Goal: Contribute content: Add original content to the website for others to see

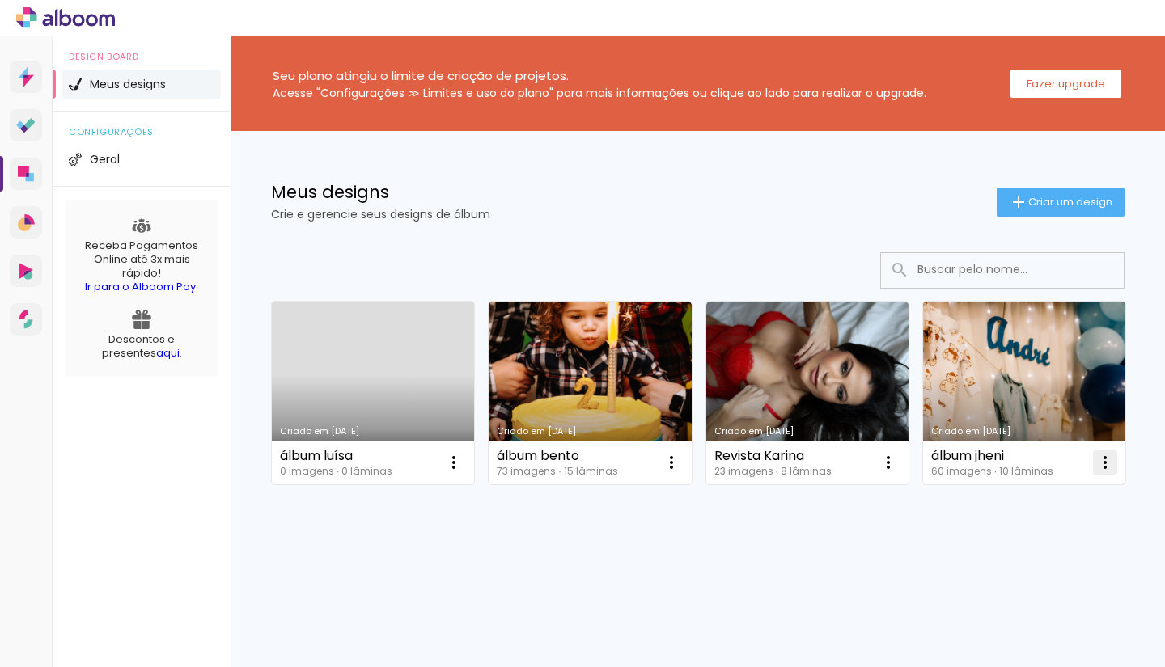
click at [463, 466] on iron-icon at bounding box center [453, 462] width 19 height 19
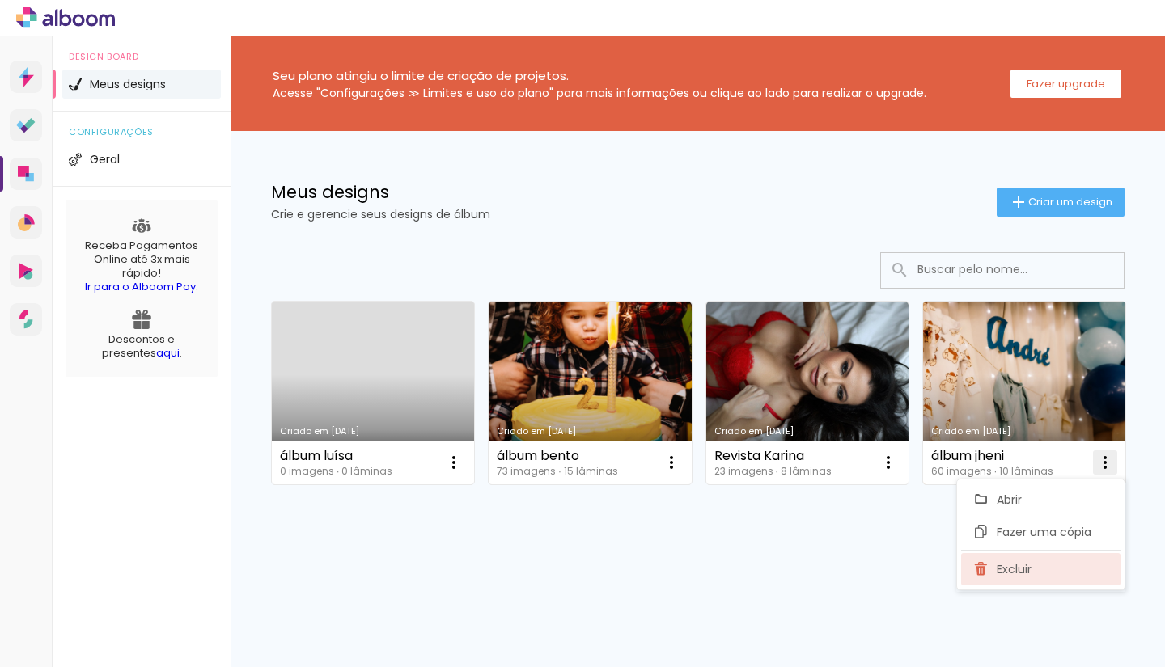
click at [1032, 565] on paper-item "Excluir" at bounding box center [1040, 569] width 159 height 32
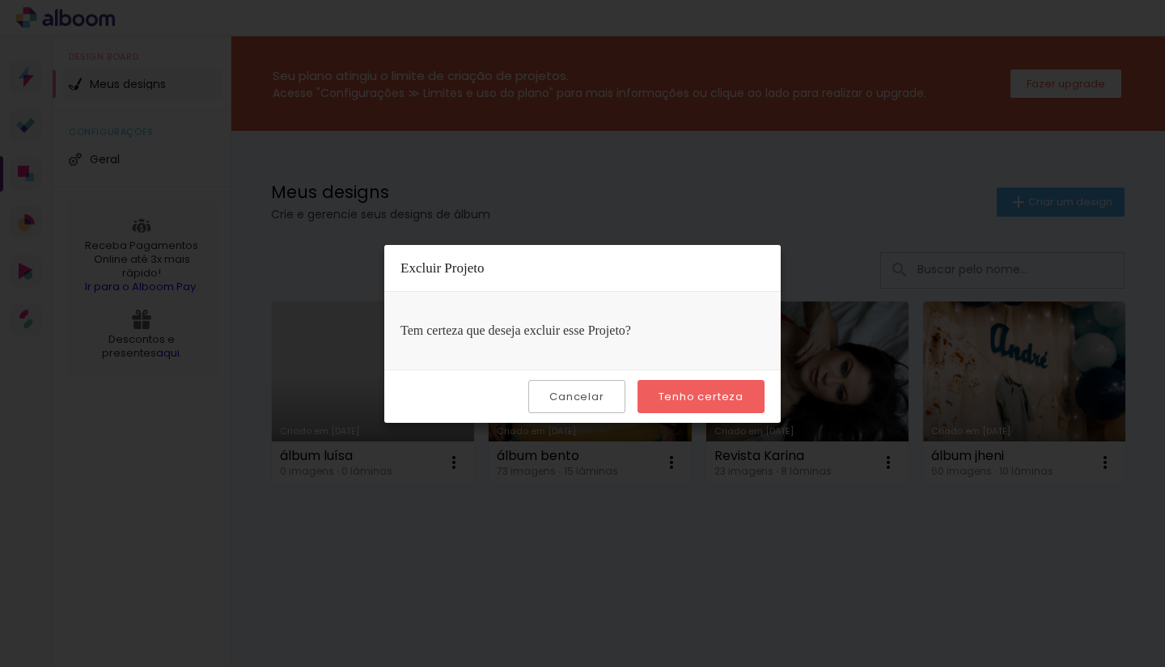
click at [707, 407] on paper-button "Tenho certeza" at bounding box center [700, 396] width 127 height 33
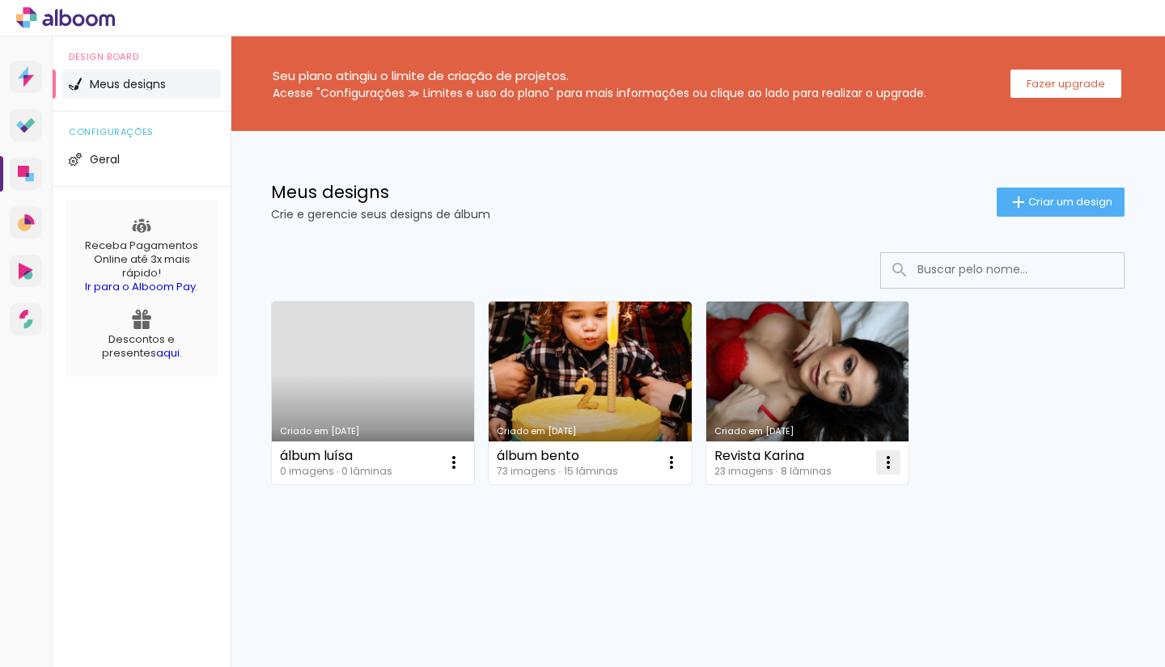
click at [463, 458] on iron-icon at bounding box center [453, 462] width 19 height 19
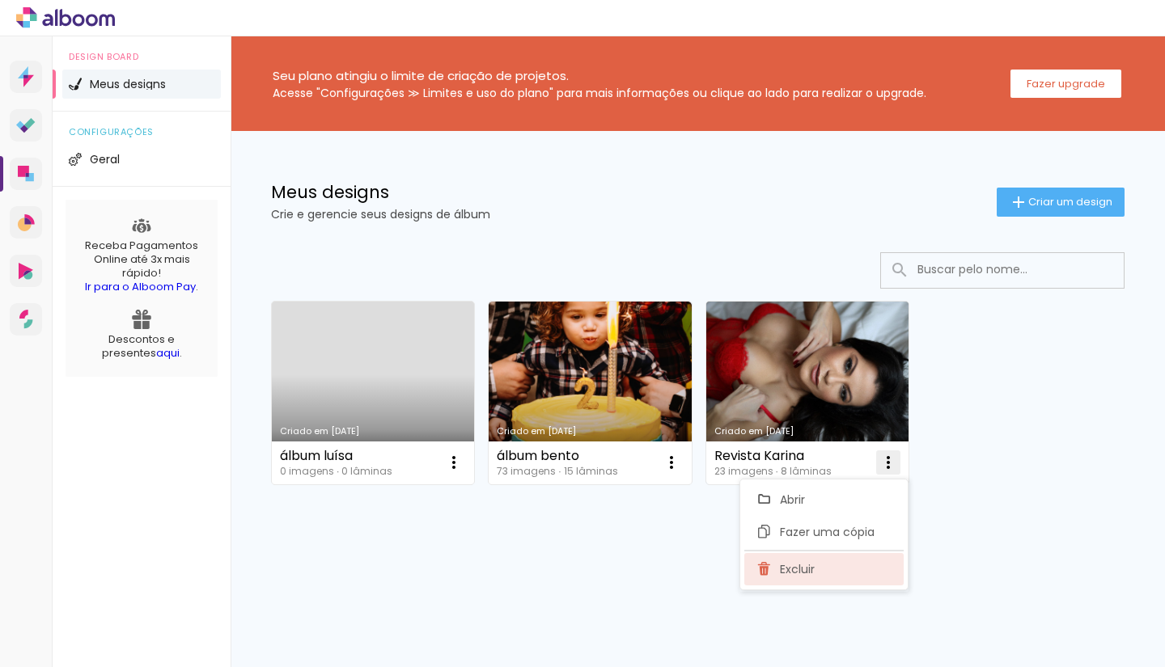
click at [834, 563] on paper-item "Excluir" at bounding box center [823, 569] width 159 height 32
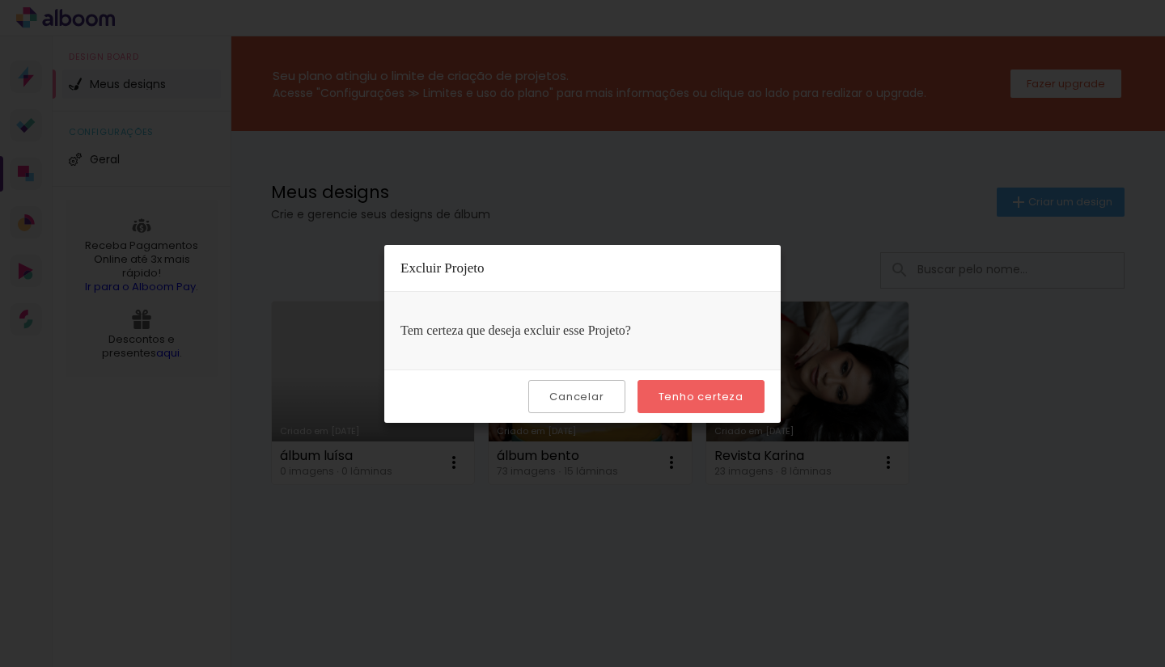
click at [693, 405] on paper-button "Tenho certeza" at bounding box center [700, 396] width 127 height 33
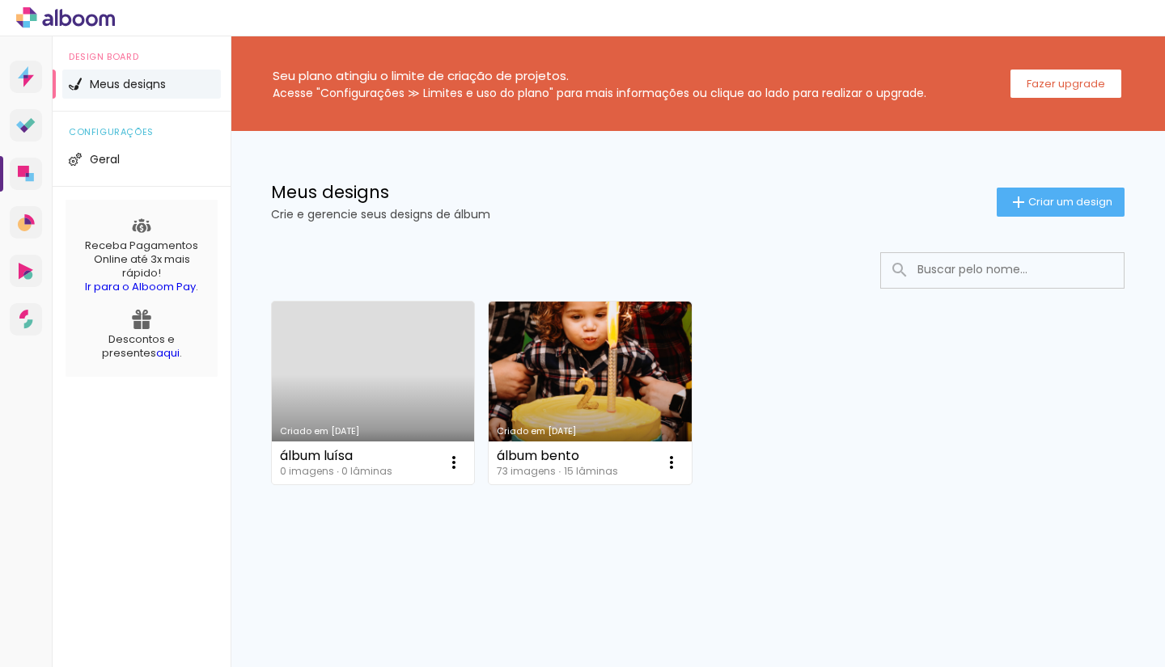
click at [400, 366] on link "Criado em [DATE]" at bounding box center [373, 393] width 202 height 183
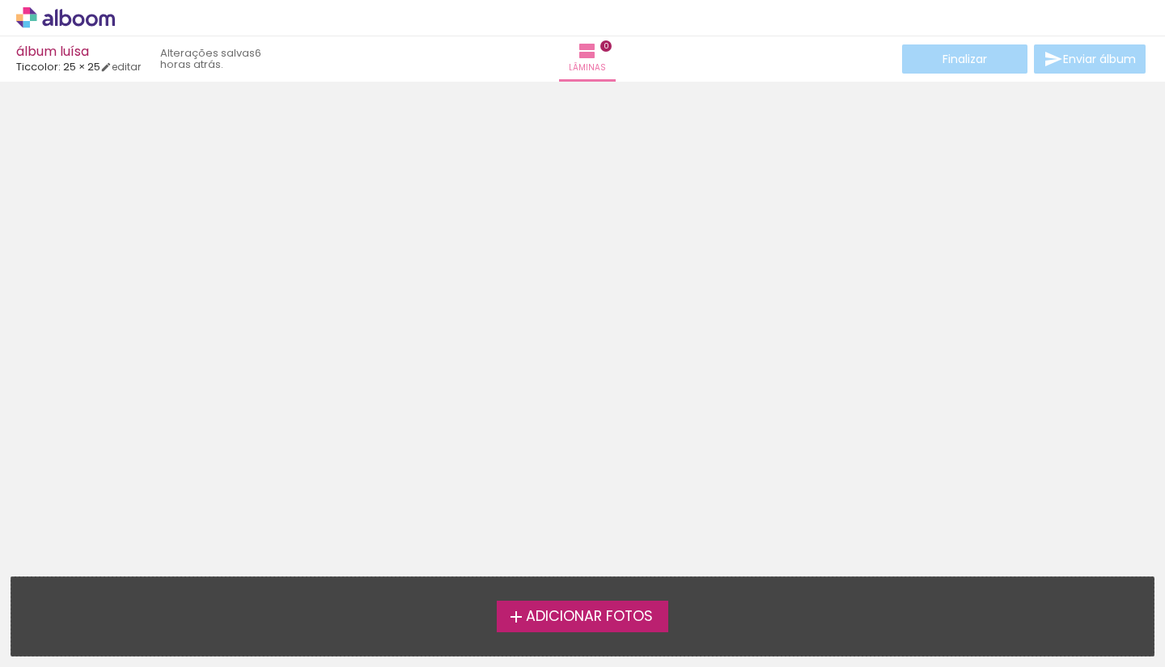
click at [569, 628] on label "Adicionar Fotos" at bounding box center [583, 616] width 172 height 31
click at [0, 0] on input "file" at bounding box center [0, 0] width 0 height 0
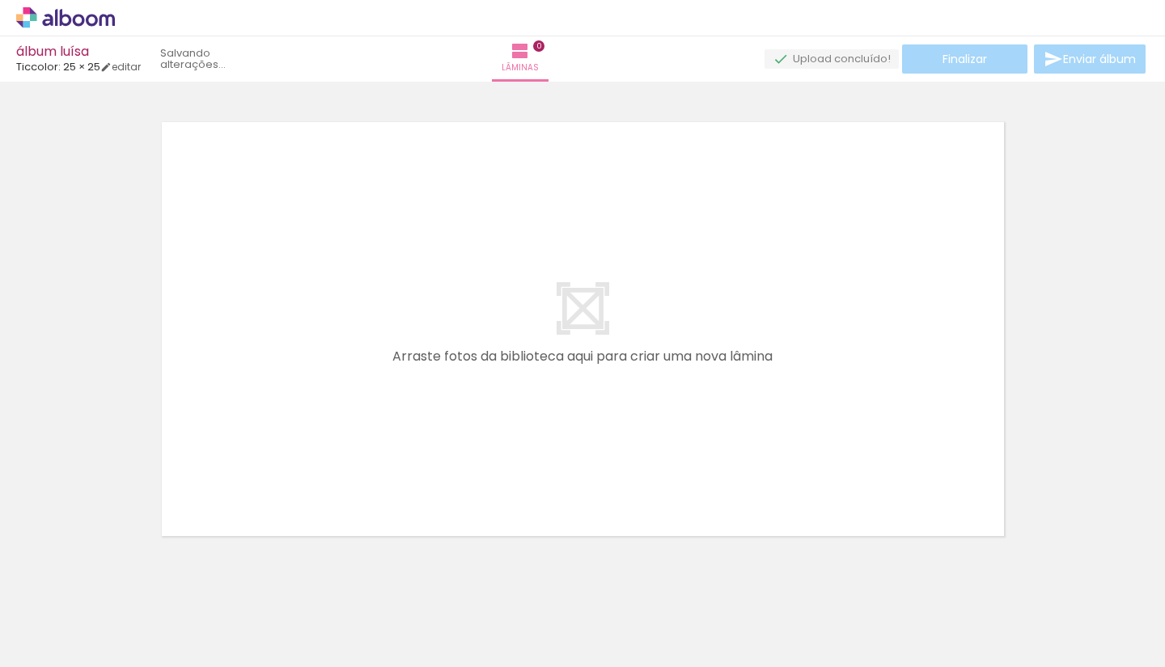
scroll to position [20, 0]
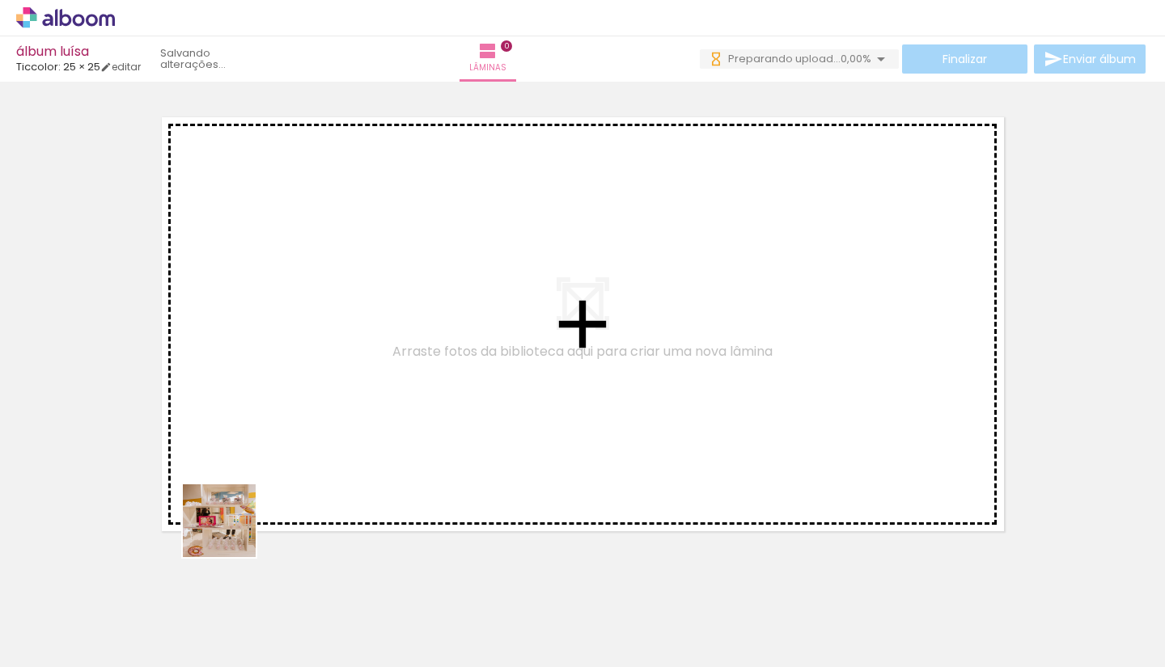
drag, startPoint x: 193, startPoint y: 607, endPoint x: 293, endPoint y: 455, distance: 181.7
click at [293, 455] on quentale-workspace at bounding box center [582, 333] width 1165 height 667
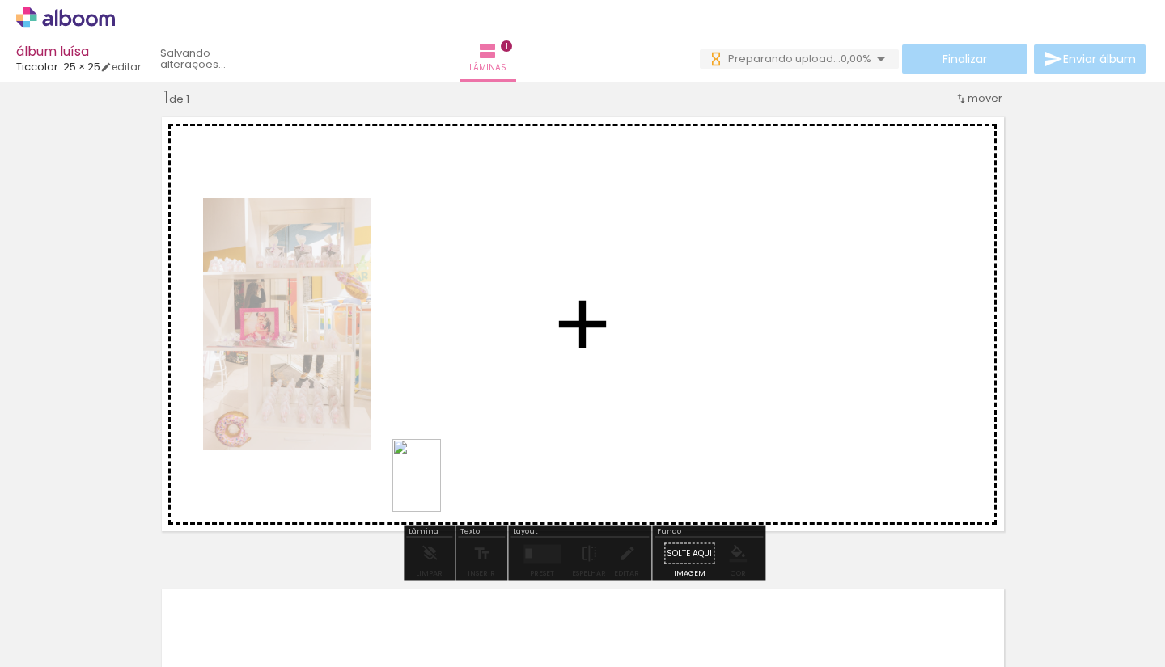
drag, startPoint x: 440, startPoint y: 595, endPoint x: 441, endPoint y: 485, distance: 110.0
click at [441, 485] on quentale-workspace at bounding box center [582, 333] width 1165 height 667
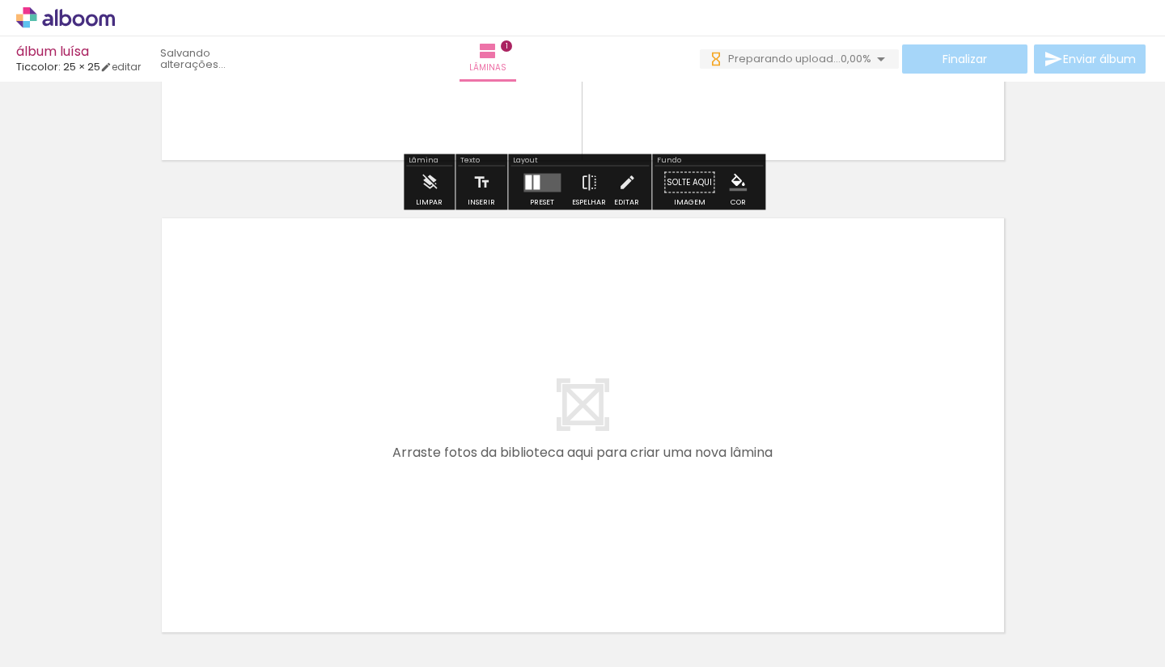
scroll to position [0, 0]
drag, startPoint x: 277, startPoint y: 620, endPoint x: 295, endPoint y: 506, distance: 115.6
click at [295, 506] on quentale-workspace at bounding box center [582, 333] width 1165 height 667
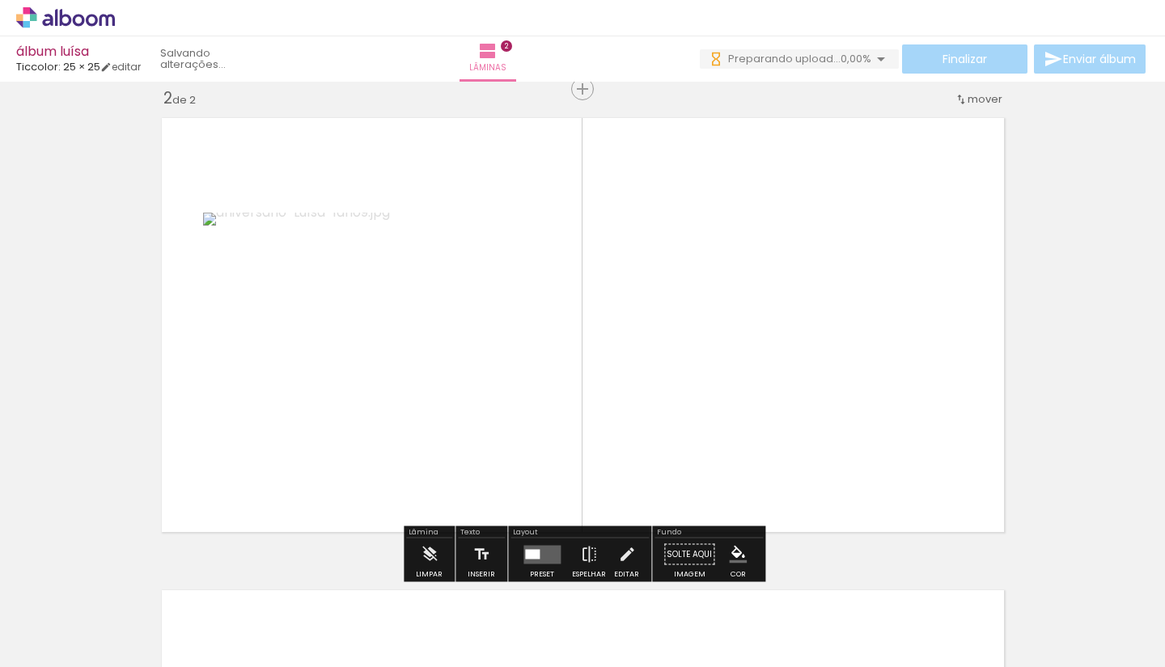
scroll to position [493, 0]
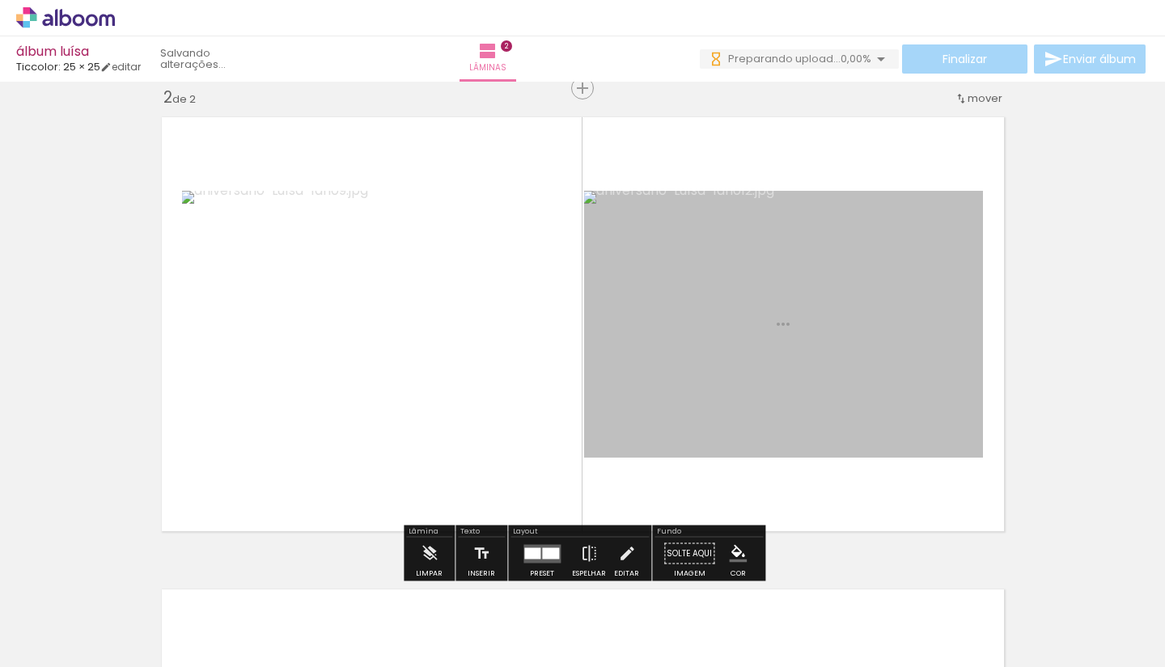
drag, startPoint x: 359, startPoint y: 635, endPoint x: 372, endPoint y: 483, distance: 152.6
click at [372, 483] on quentale-workspace at bounding box center [582, 333] width 1165 height 667
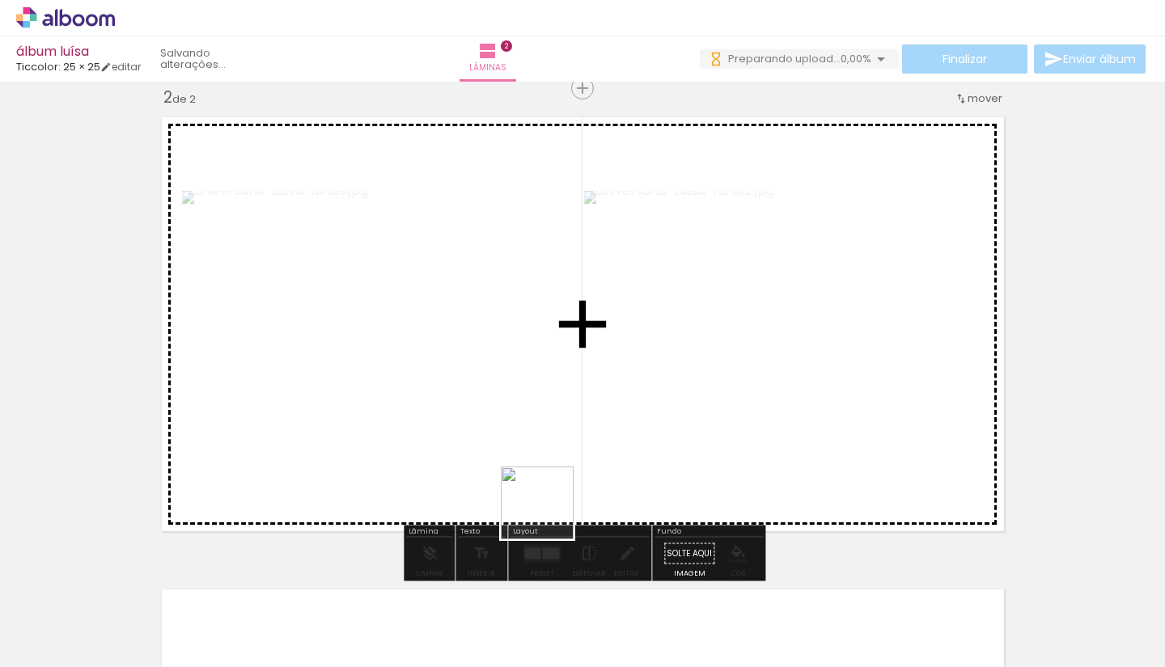
drag, startPoint x: 549, startPoint y: 601, endPoint x: 547, endPoint y: 451, distance: 149.7
click at [547, 451] on quentale-workspace at bounding box center [582, 333] width 1165 height 667
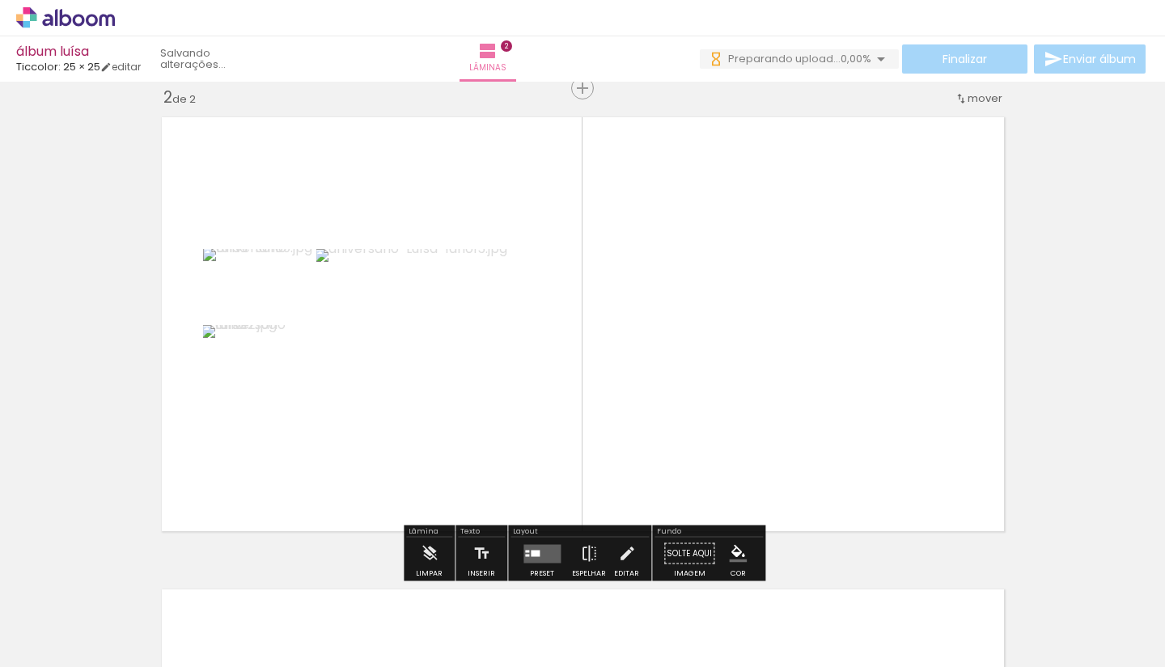
click at [133, 666] on iron-horizontal-list at bounding box center [116, 616] width 32 height 101
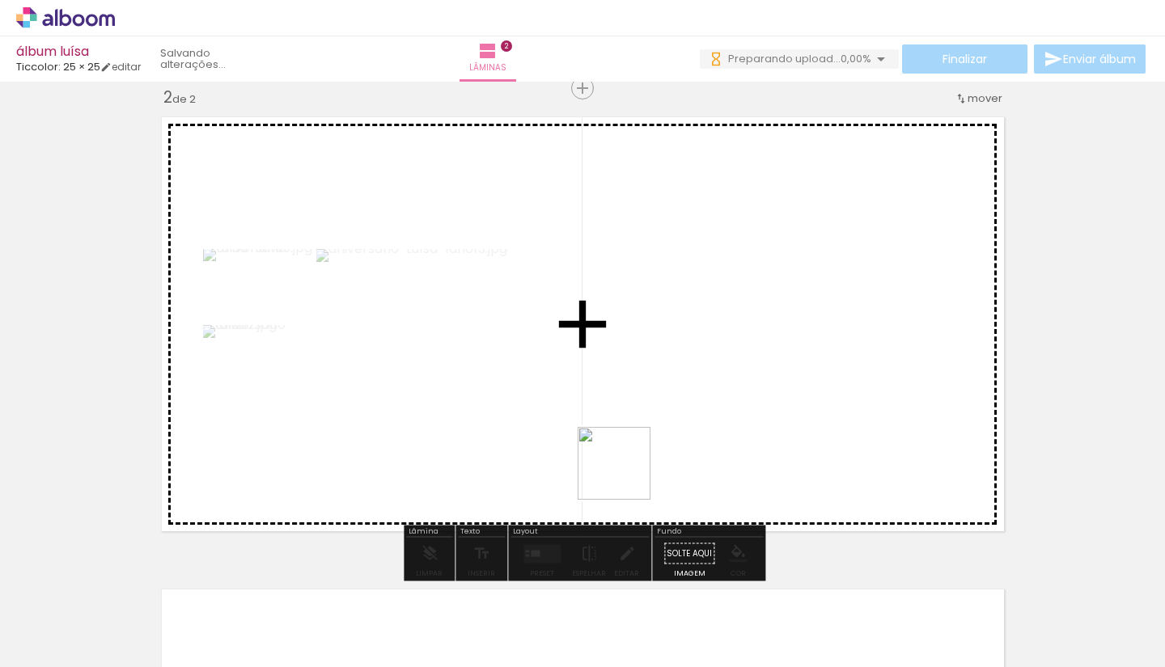
drag, startPoint x: 626, startPoint y: 605, endPoint x: 626, endPoint y: 466, distance: 139.1
click at [626, 466] on quentale-workspace at bounding box center [582, 333] width 1165 height 667
drag, startPoint x: 706, startPoint y: 618, endPoint x: 706, endPoint y: 484, distance: 134.3
click at [706, 484] on quentale-workspace at bounding box center [582, 333] width 1165 height 667
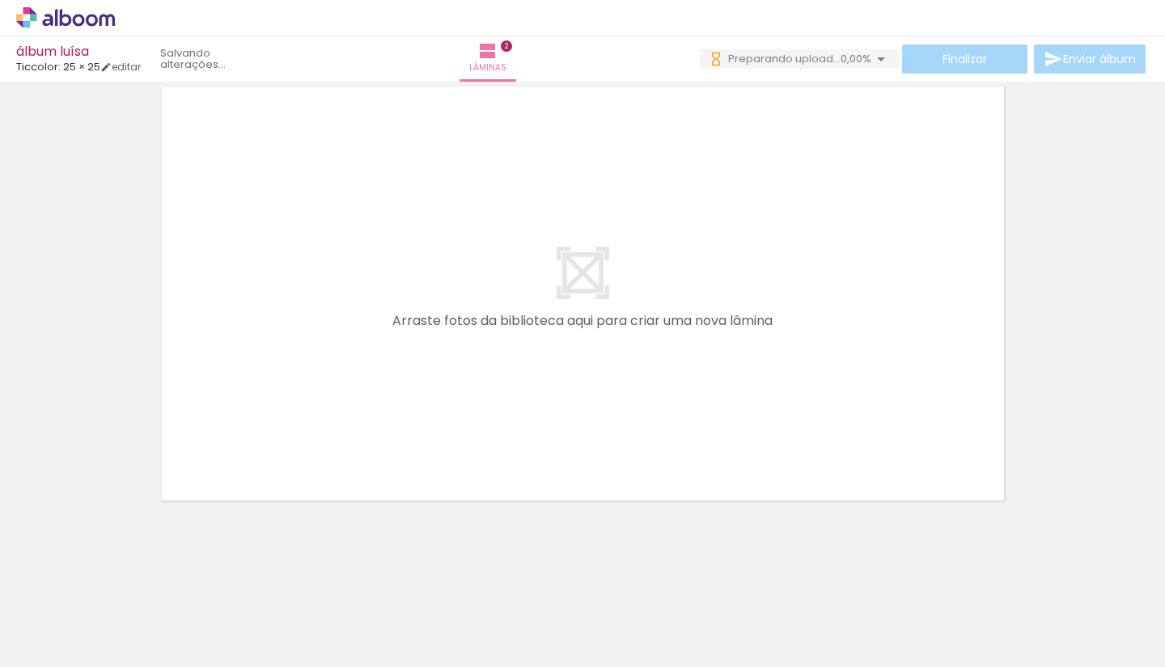
scroll to position [0, 0]
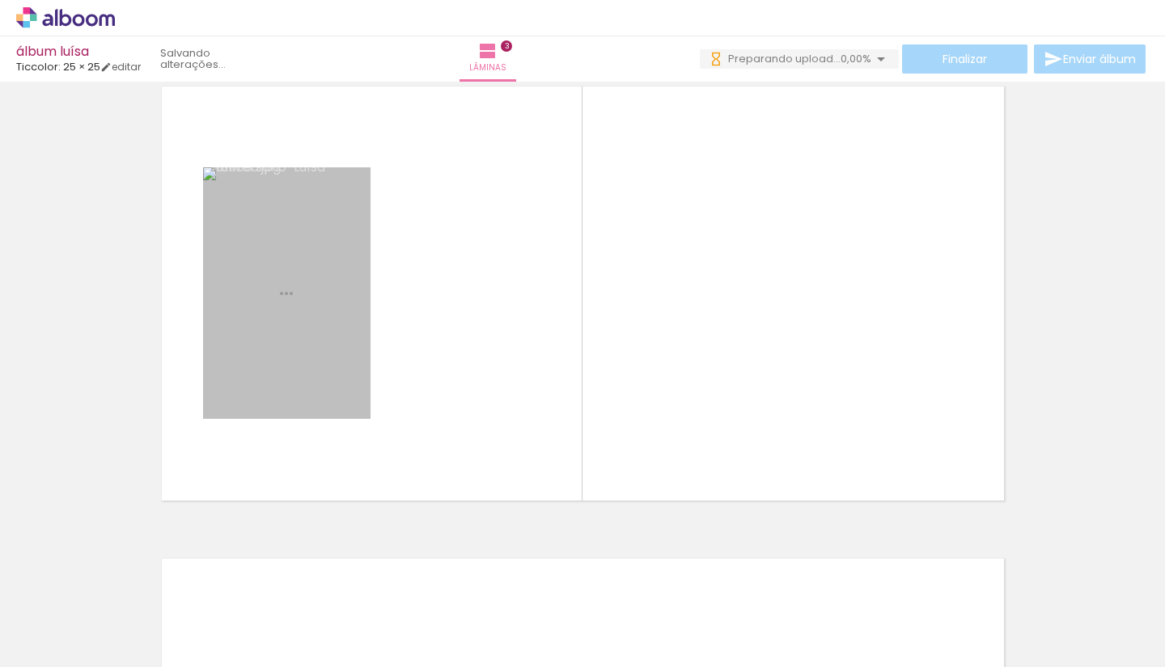
drag, startPoint x: 809, startPoint y: 599, endPoint x: 790, endPoint y: 472, distance: 128.3
click at [790, 472] on quentale-workspace at bounding box center [582, 333] width 1165 height 667
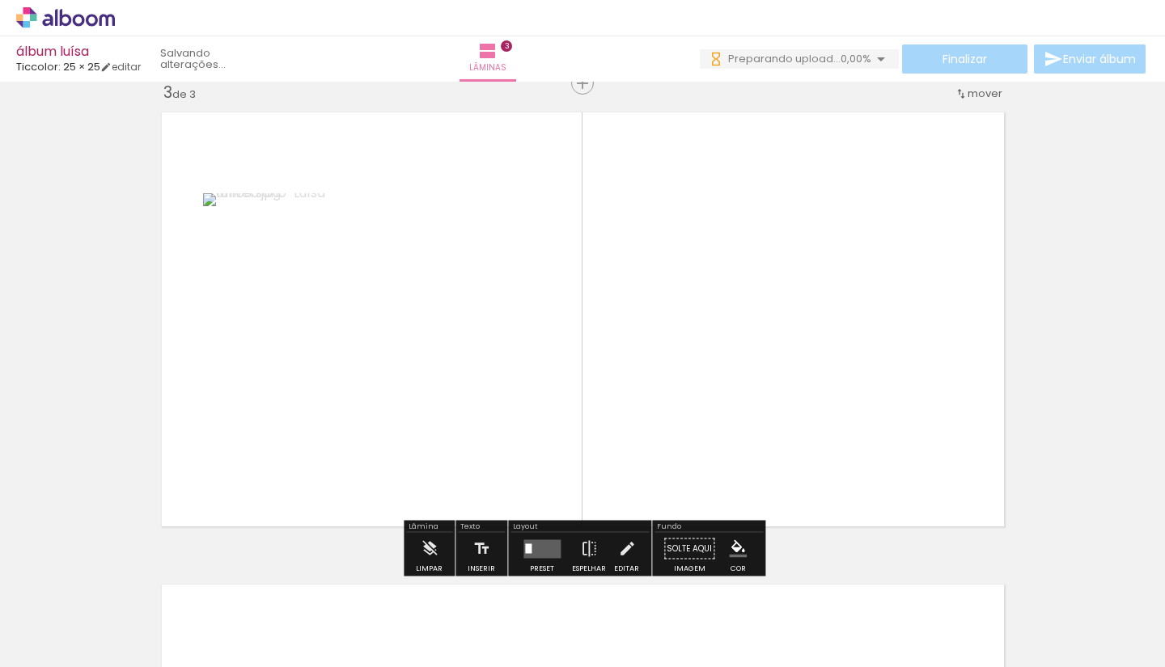
scroll to position [965, 0]
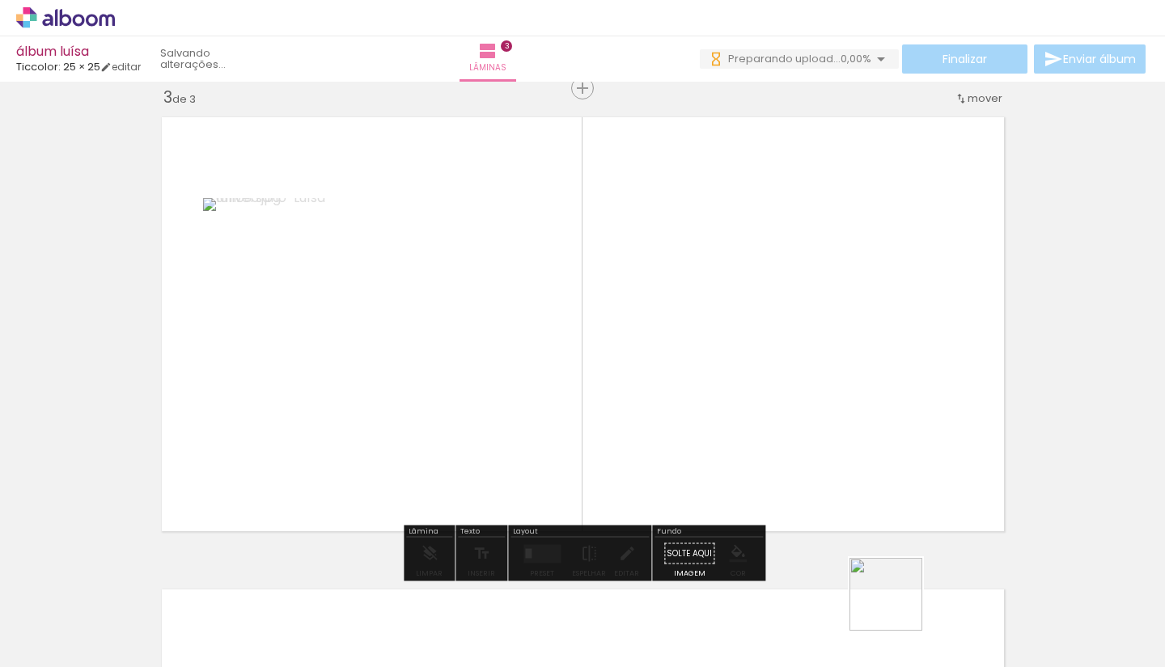
drag, startPoint x: 898, startPoint y: 607, endPoint x: 841, endPoint y: 477, distance: 141.3
click at [841, 477] on quentale-workspace at bounding box center [582, 333] width 1165 height 667
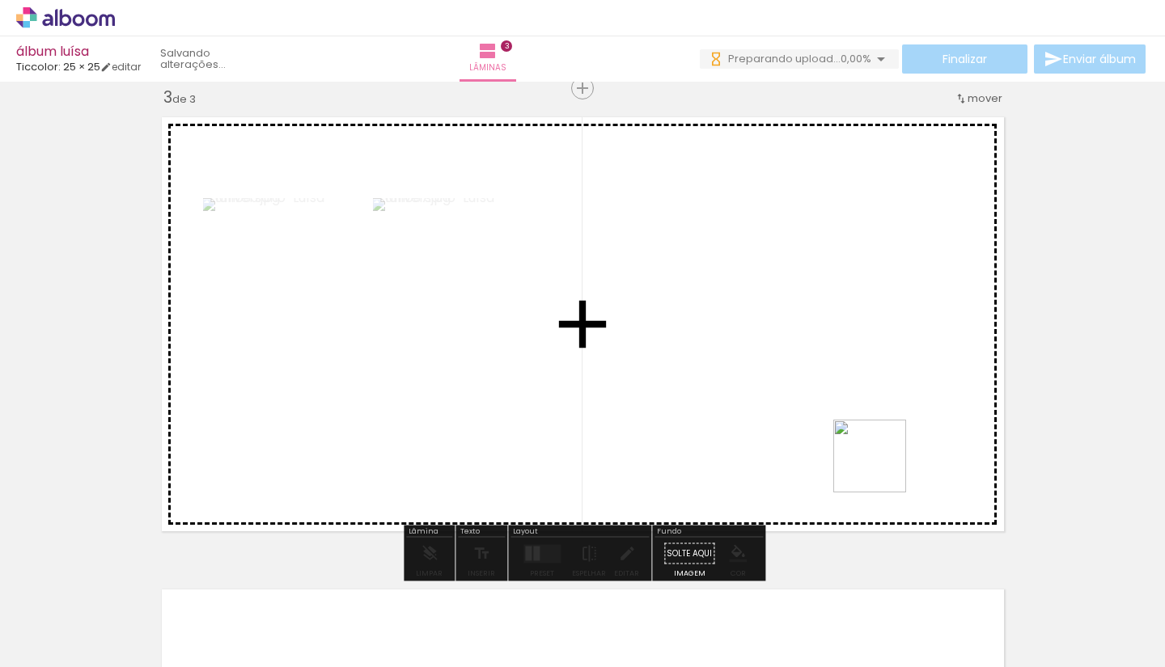
drag, startPoint x: 984, startPoint y: 595, endPoint x: 878, endPoint y: 467, distance: 166.0
click at [878, 467] on quentale-workspace at bounding box center [582, 333] width 1165 height 667
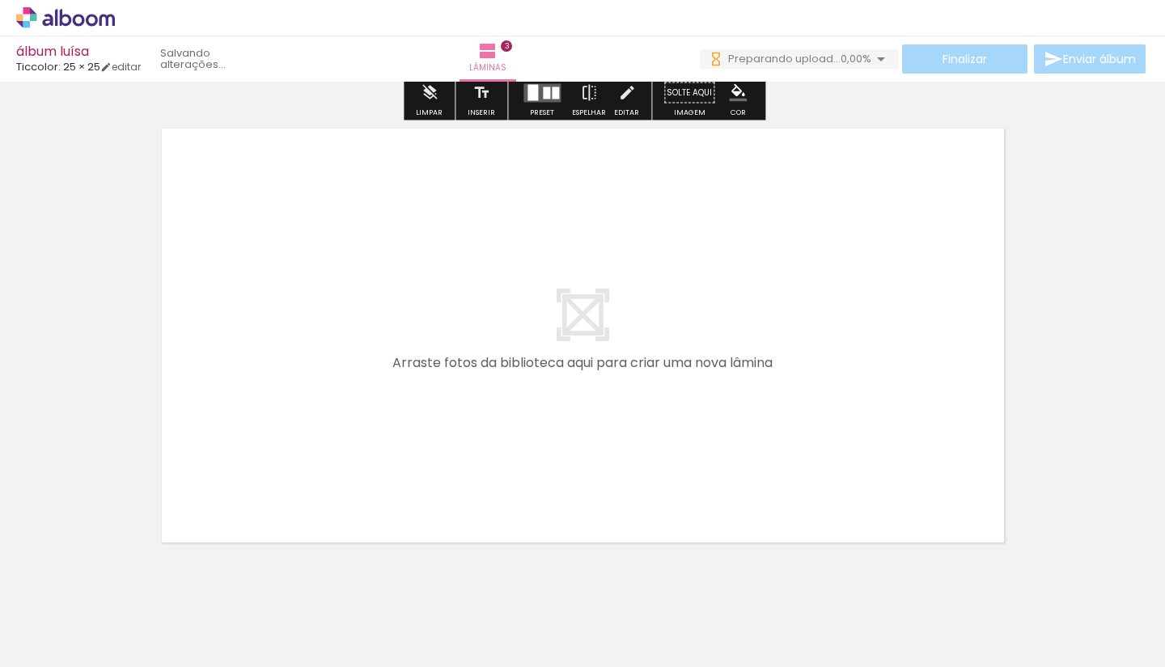
scroll to position [1433, 0]
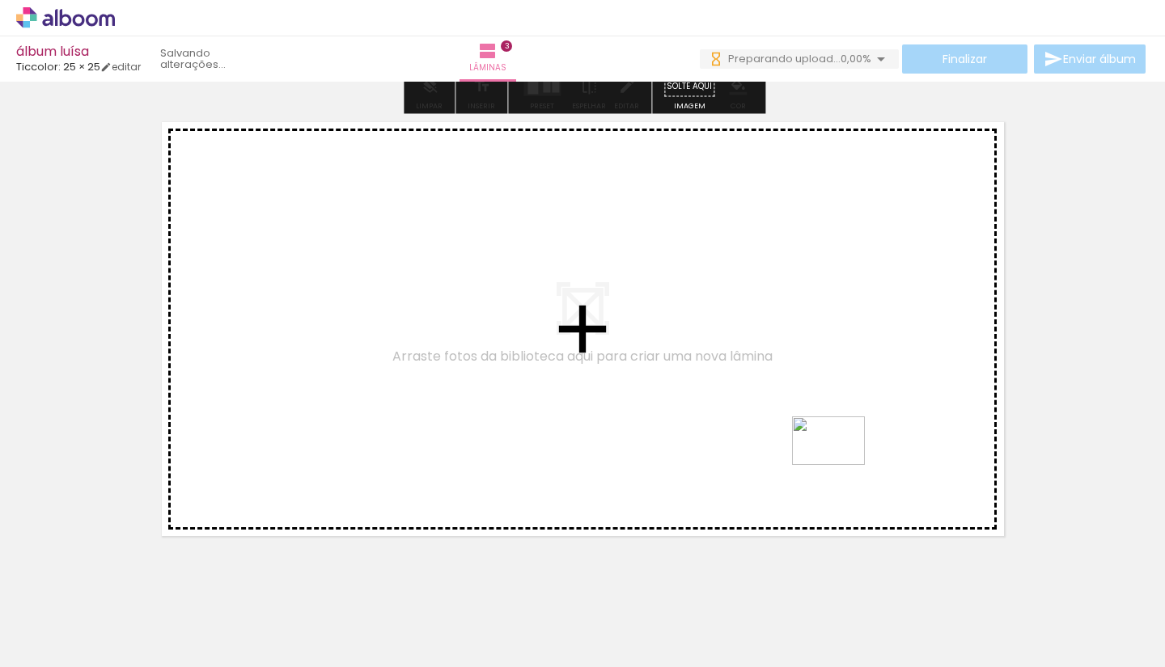
click at [835, 463] on quentale-workspace at bounding box center [582, 333] width 1165 height 667
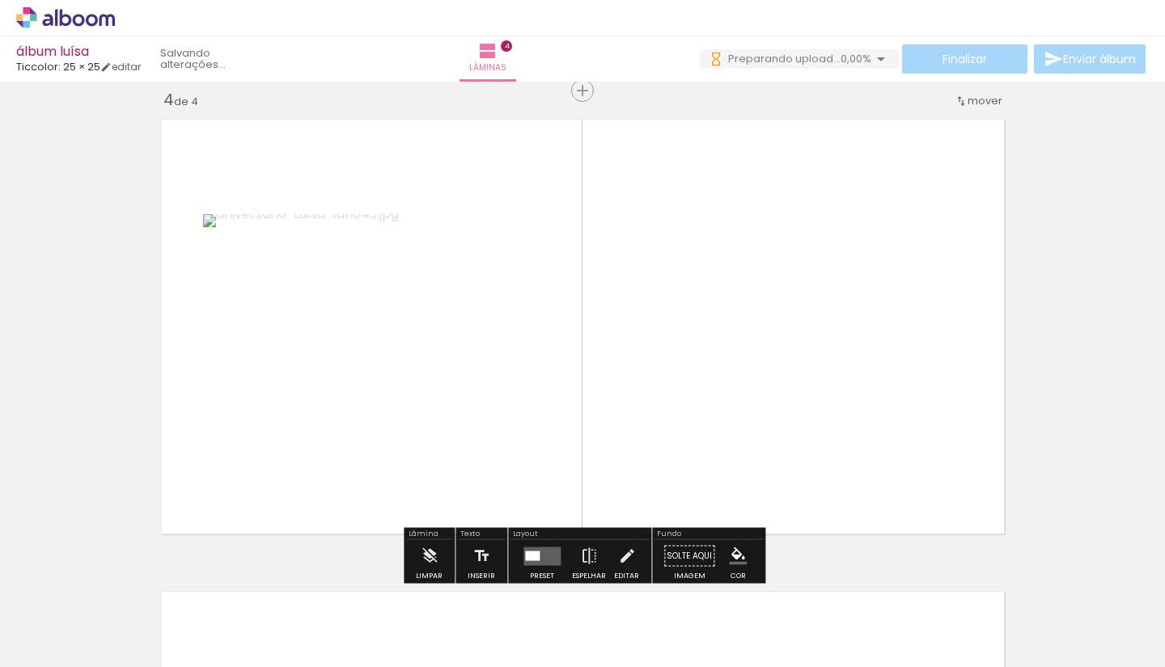
scroll to position [1437, 0]
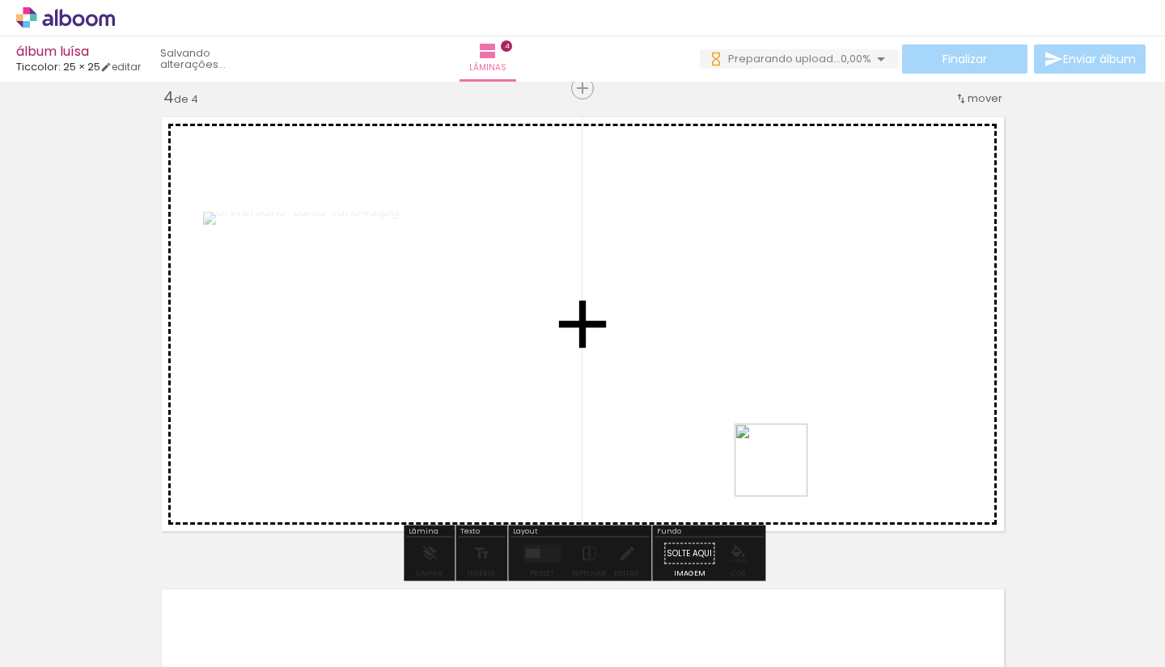
drag, startPoint x: 1139, startPoint y: 616, endPoint x: 769, endPoint y: 466, distance: 398.8
click at [769, 466] on quentale-workspace at bounding box center [582, 333] width 1165 height 667
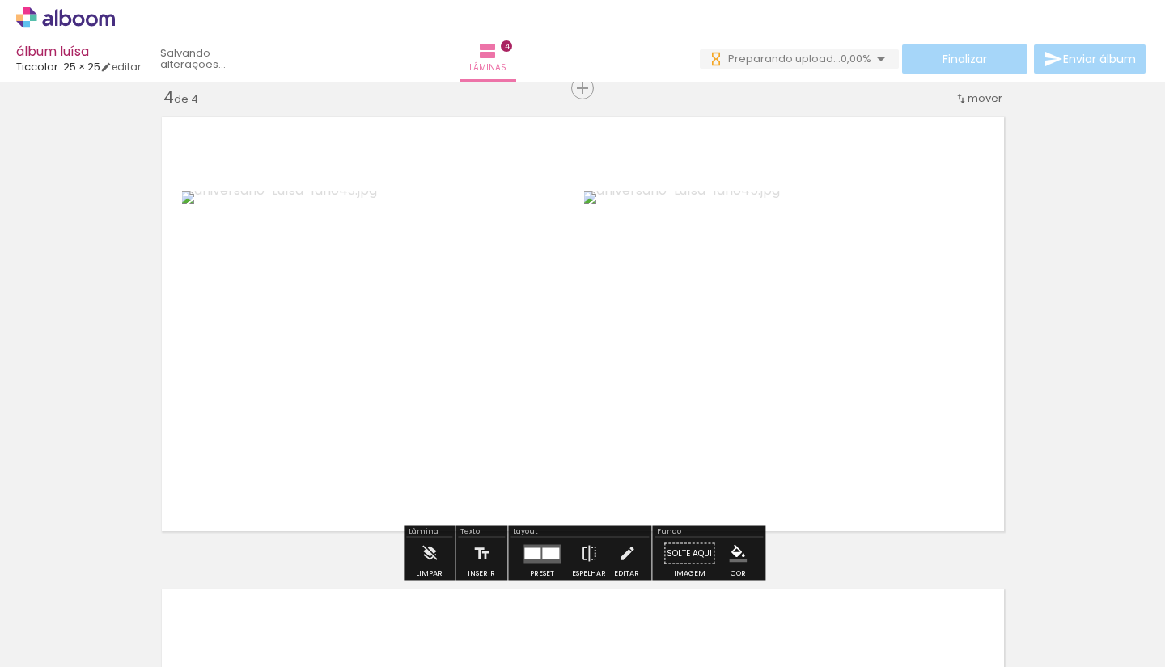
scroll to position [0, 0]
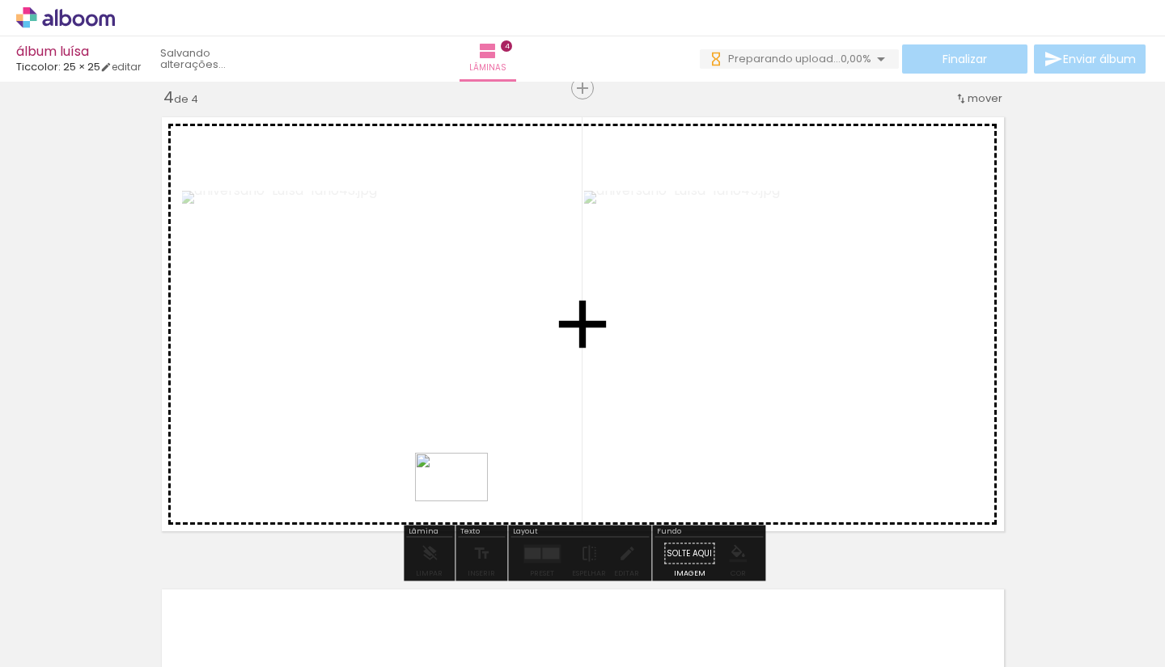
drag, startPoint x: 459, startPoint y: 614, endPoint x: 463, endPoint y: 502, distance: 112.5
click at [463, 502] on quentale-workspace at bounding box center [582, 333] width 1165 height 667
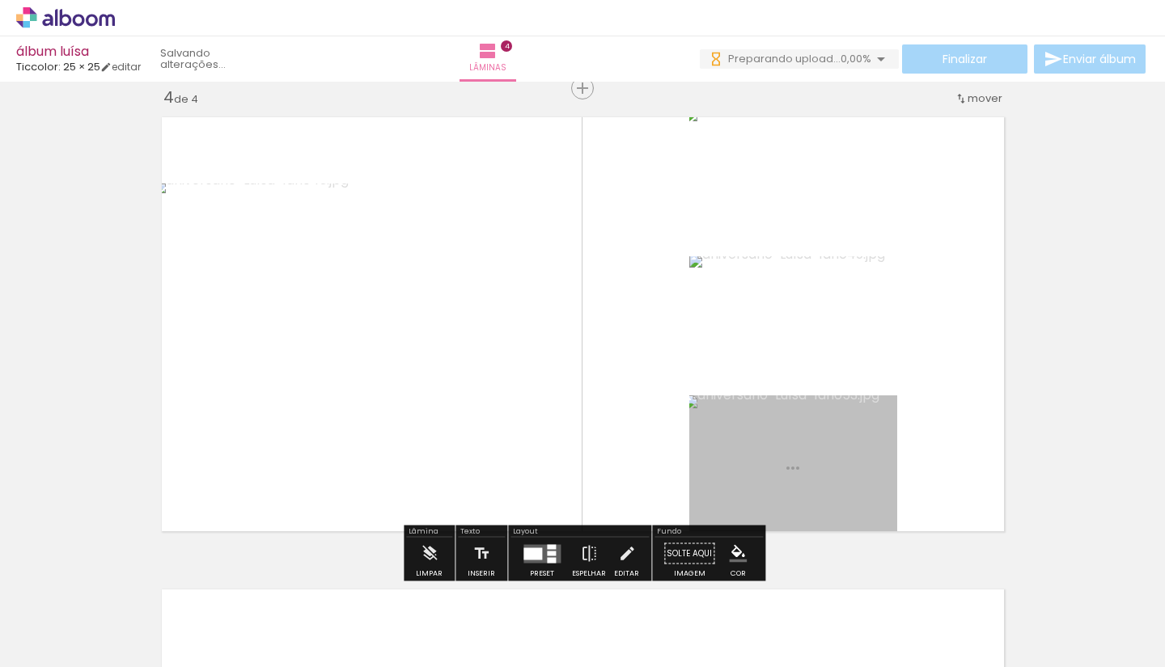
drag, startPoint x: 544, startPoint y: 604, endPoint x: 543, endPoint y: 483, distance: 121.3
click at [543, 483] on quentale-workspace at bounding box center [582, 333] width 1165 height 667
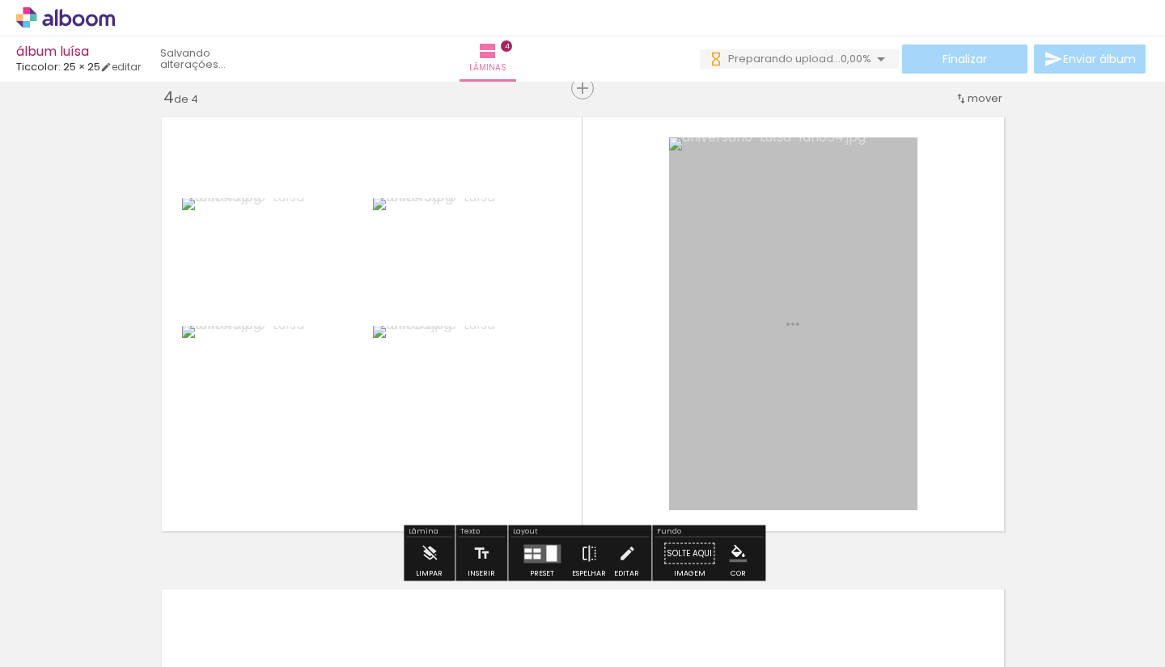
drag, startPoint x: 654, startPoint y: 635, endPoint x: 652, endPoint y: 502, distance: 132.7
click at [652, 502] on quentale-workspace at bounding box center [582, 333] width 1165 height 667
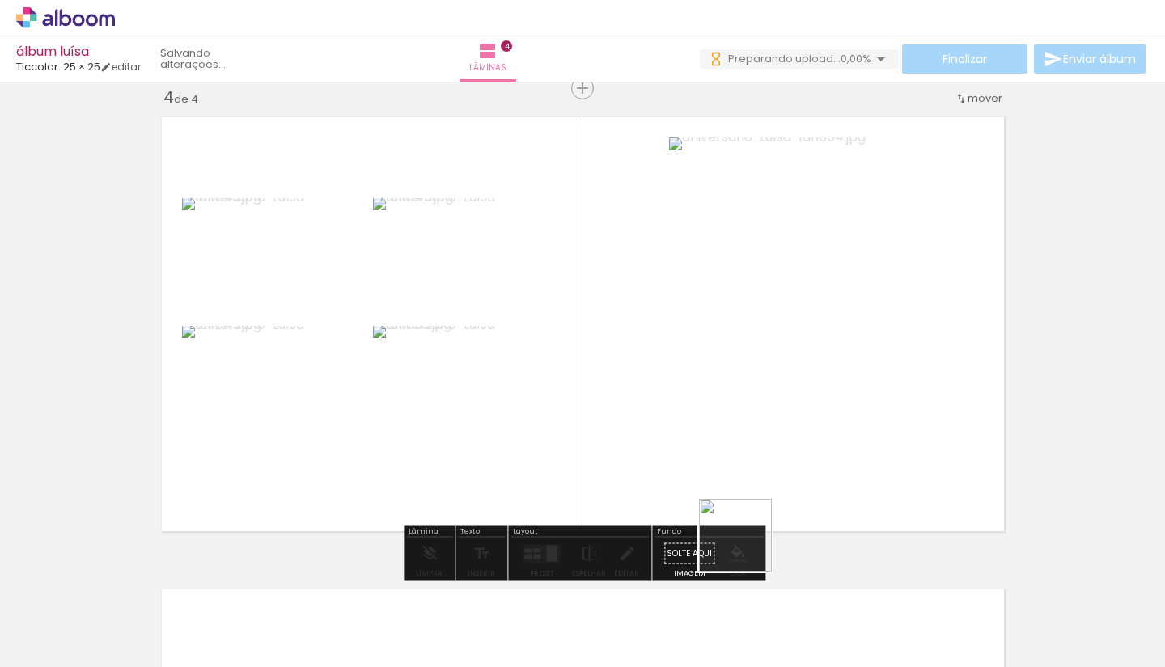
drag, startPoint x: 747, startPoint y: 616, endPoint x: 758, endPoint y: 523, distance: 93.6
click at [747, 511] on quentale-workspace at bounding box center [582, 333] width 1165 height 667
drag, startPoint x: 825, startPoint y: 637, endPoint x: 823, endPoint y: 485, distance: 152.1
click at [823, 485] on quentale-workspace at bounding box center [582, 333] width 1165 height 667
drag, startPoint x: 908, startPoint y: 573, endPoint x: 885, endPoint y: 489, distance: 87.3
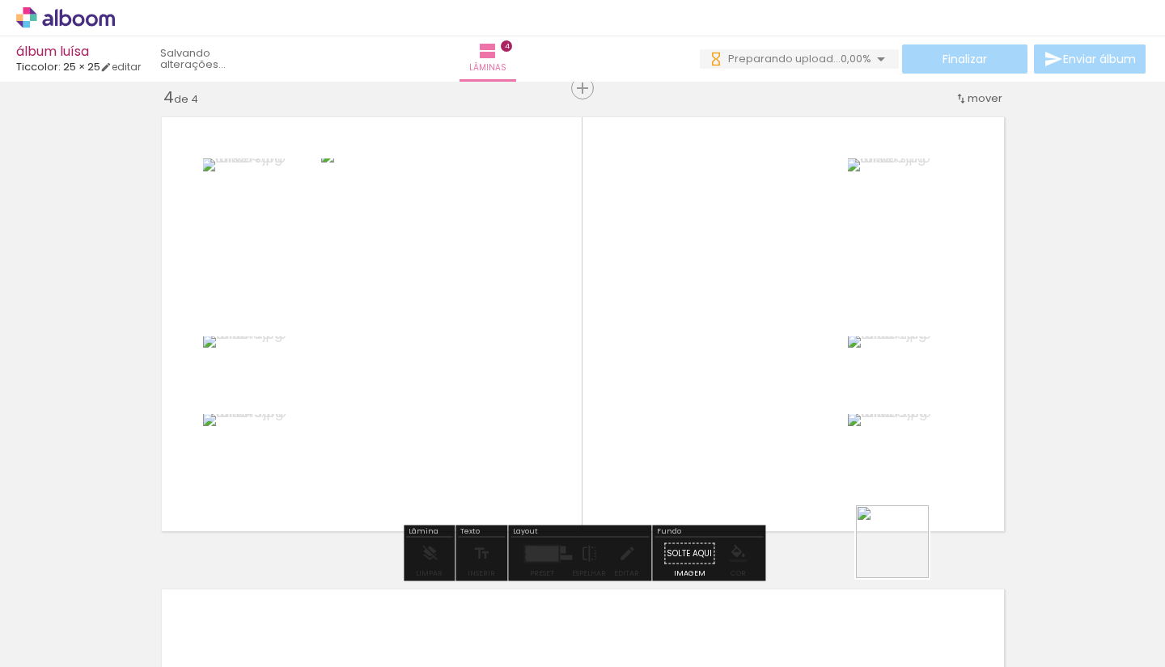
click at [885, 489] on quentale-workspace at bounding box center [582, 333] width 1165 height 667
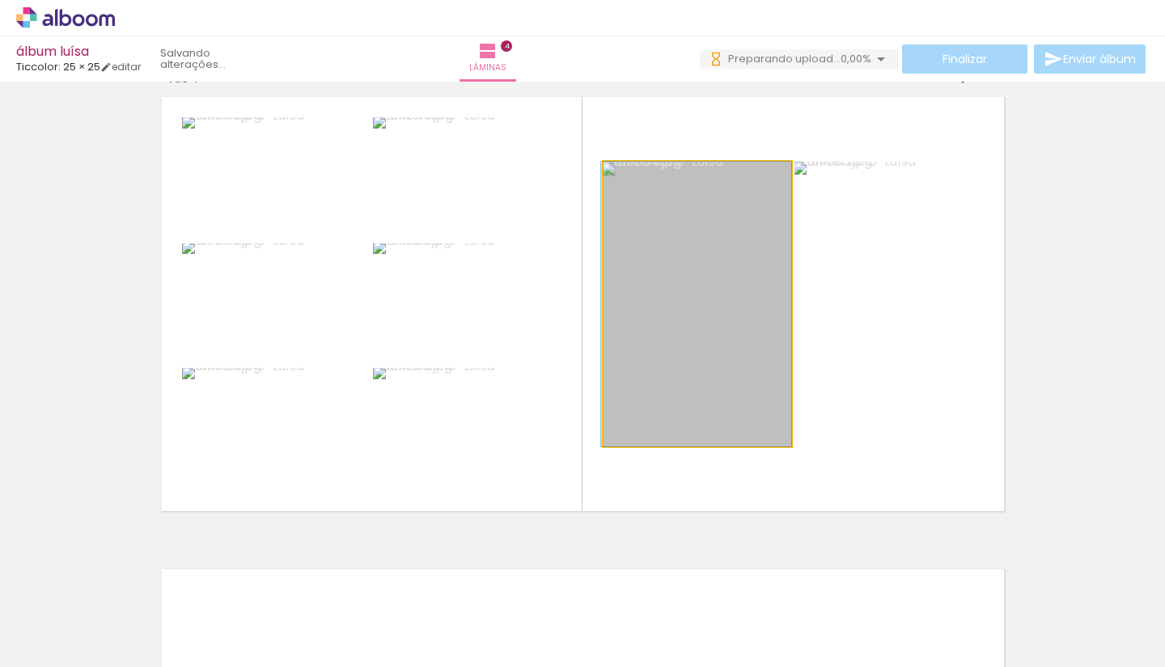
drag, startPoint x: 739, startPoint y: 373, endPoint x: 708, endPoint y: 373, distance: 30.7
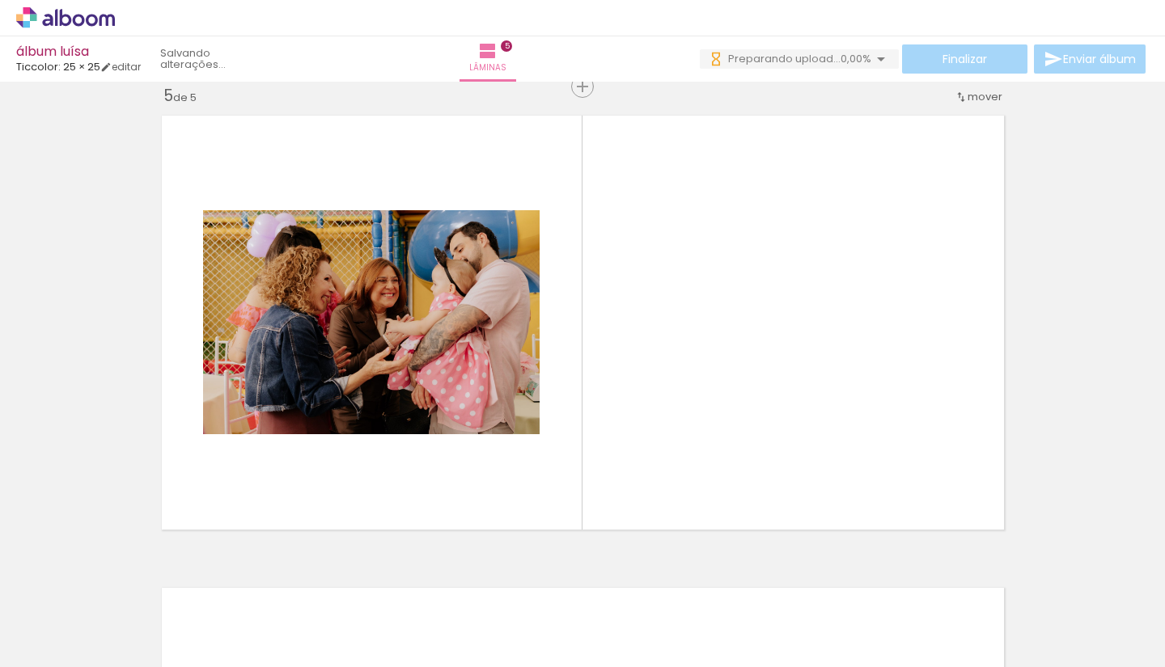
drag, startPoint x: 577, startPoint y: 618, endPoint x: 577, endPoint y: 485, distance: 133.5
click at [577, 485] on quentale-workspace at bounding box center [582, 333] width 1165 height 667
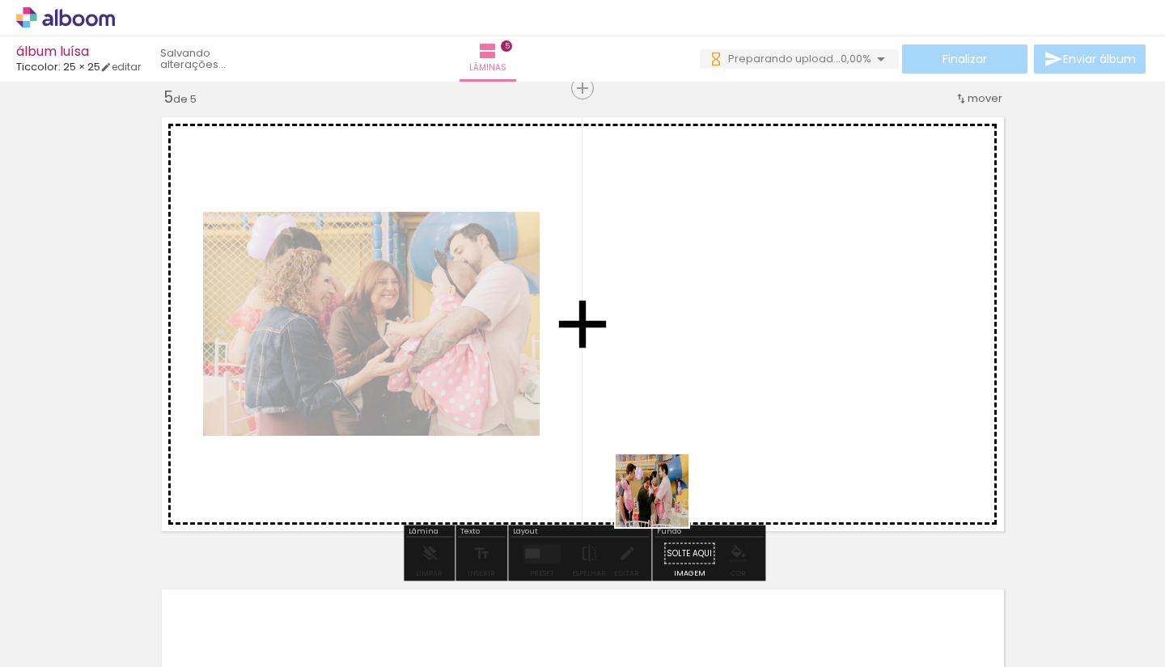
drag, startPoint x: 665, startPoint y: 621, endPoint x: 659, endPoint y: 485, distance: 136.8
click at [659, 485] on quentale-workspace at bounding box center [582, 333] width 1165 height 667
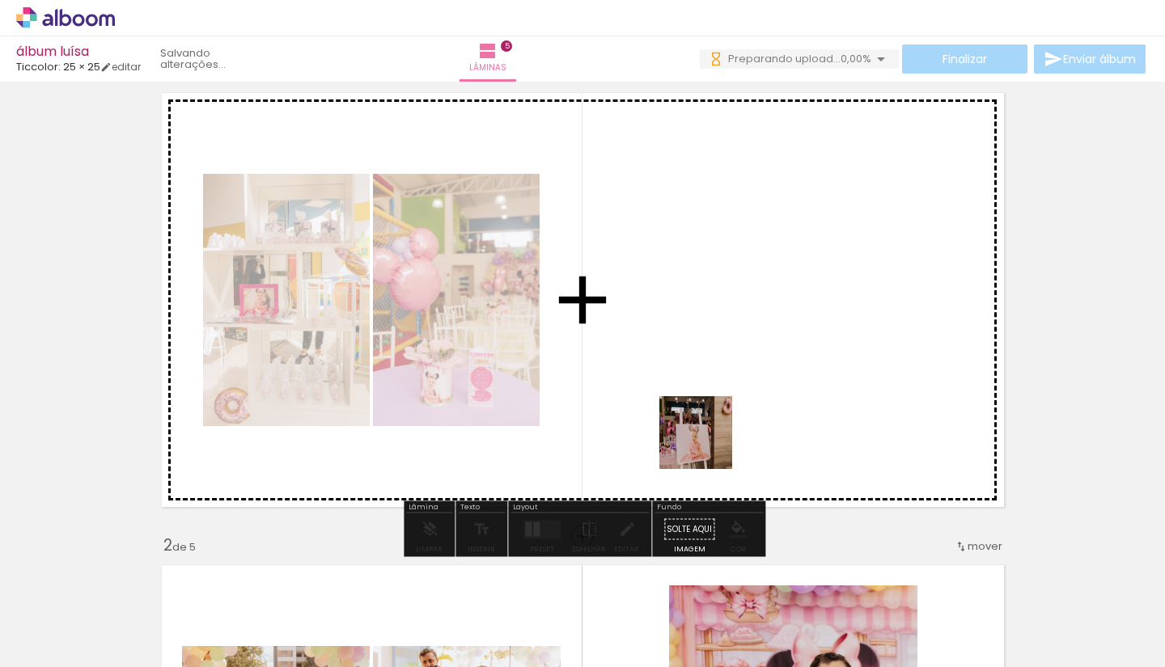
drag, startPoint x: 707, startPoint y: 613, endPoint x: 708, endPoint y: 441, distance: 172.3
click at [708, 441] on quentale-workspace at bounding box center [582, 333] width 1165 height 667
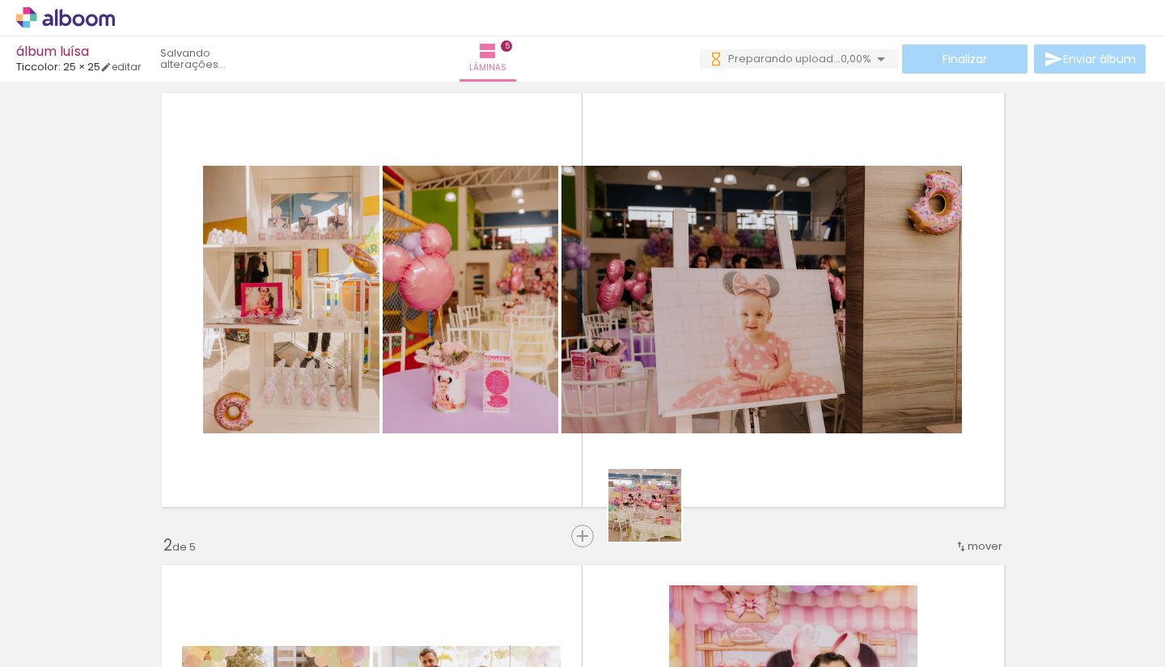
drag, startPoint x: 639, startPoint y: 645, endPoint x: 658, endPoint y: 469, distance: 176.5
click at [658, 469] on quentale-workspace at bounding box center [582, 333] width 1165 height 667
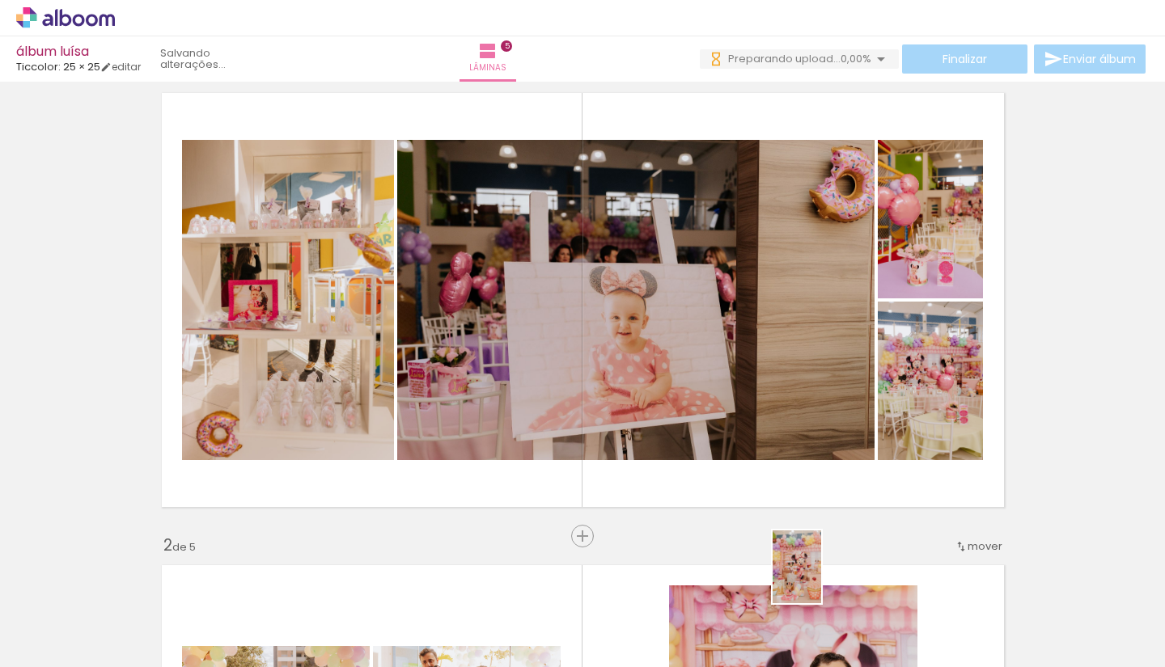
drag, startPoint x: 815, startPoint y: 608, endPoint x: 827, endPoint y: 607, distance: 11.4
click at [827, 606] on div at bounding box center [803, 613] width 53 height 80
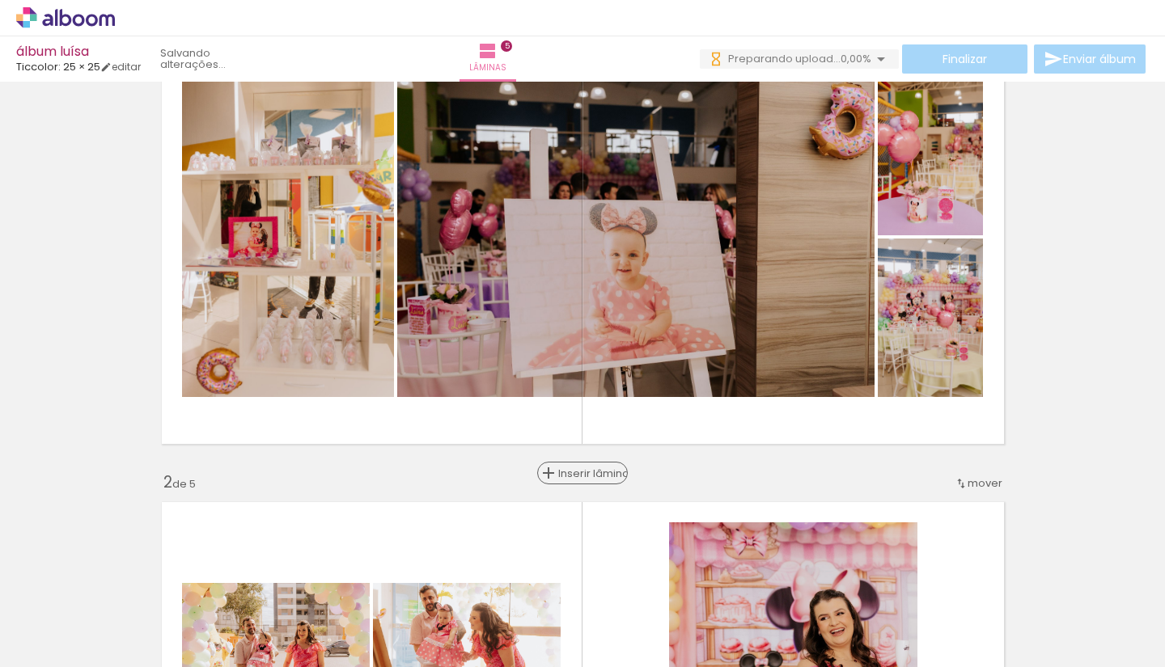
click at [593, 473] on span "Inserir lâmina" at bounding box center [589, 473] width 63 height 11
